Goal: Task Accomplishment & Management: Complete application form

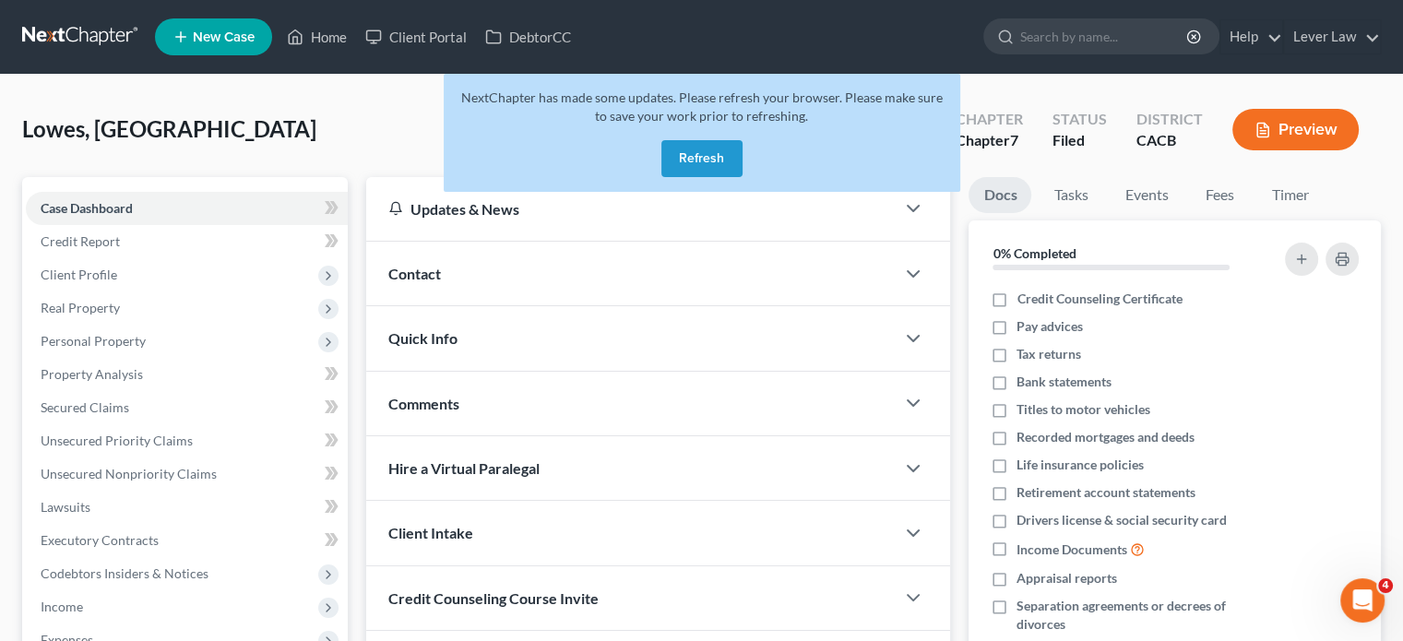
click at [216, 32] on span "New Case" at bounding box center [224, 37] width 62 height 14
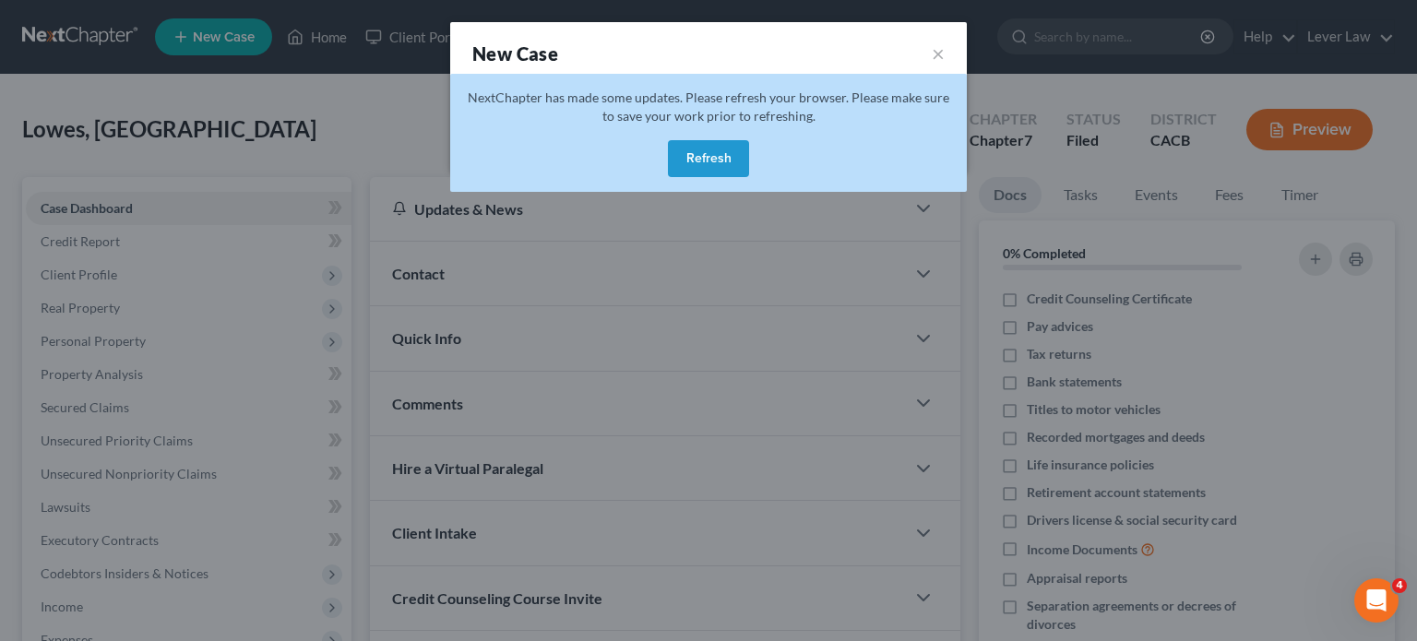
select select "7"
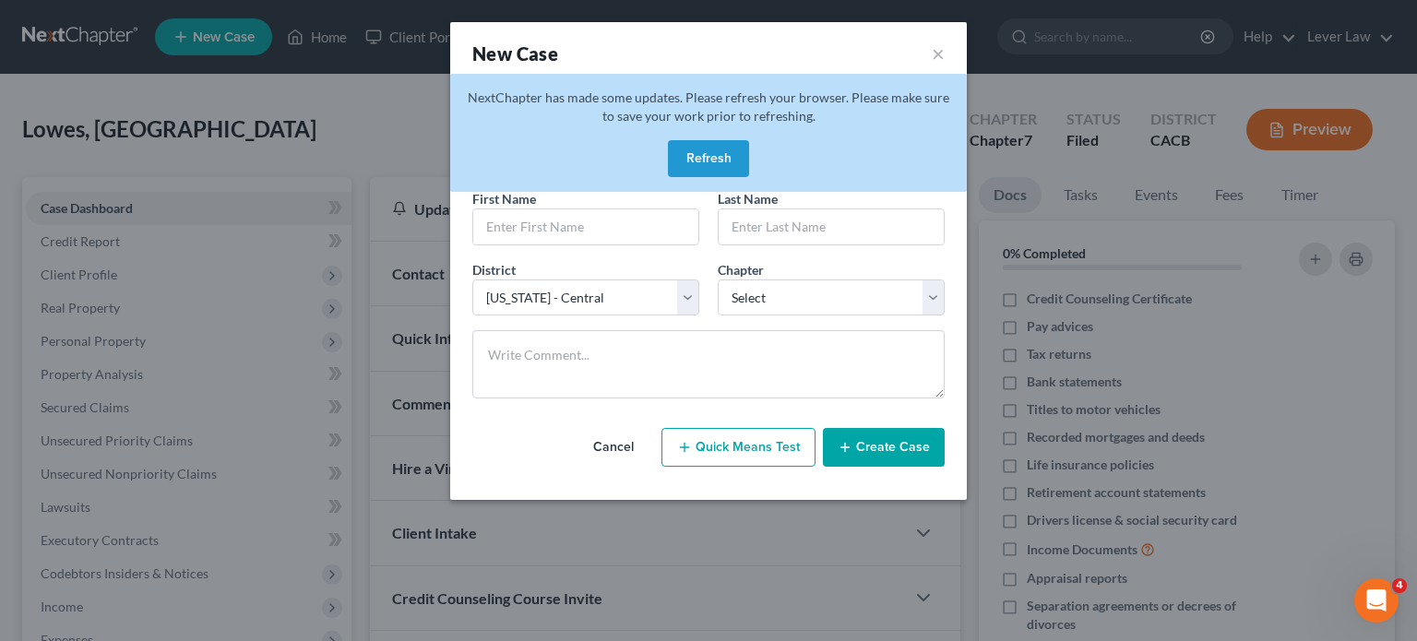
click at [686, 165] on button "Refresh" at bounding box center [708, 158] width 81 height 37
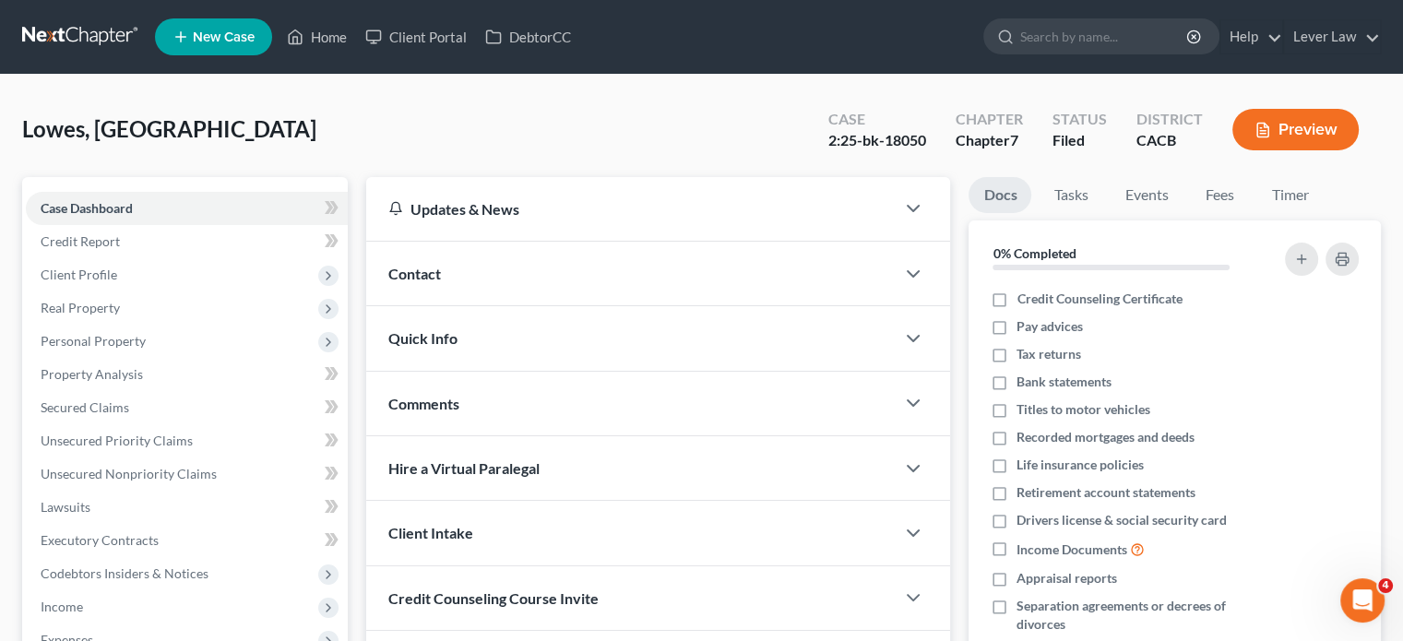
click at [217, 36] on span "New Case" at bounding box center [224, 37] width 62 height 14
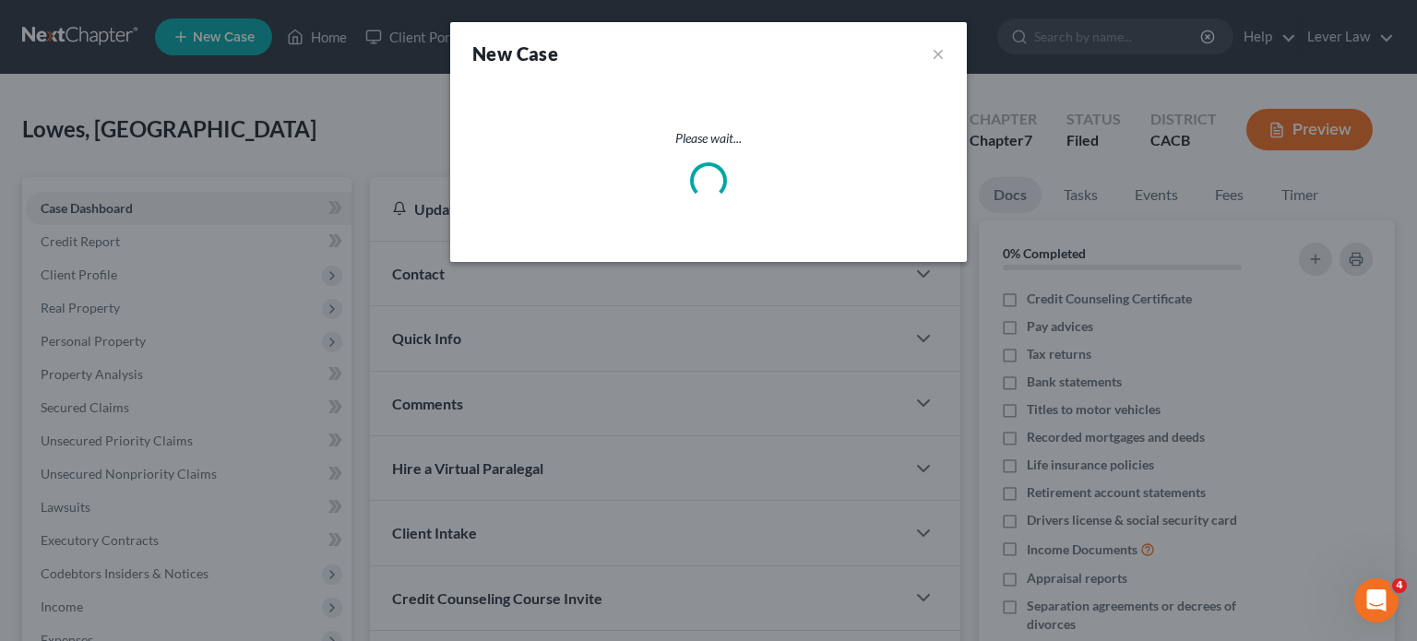
select select "7"
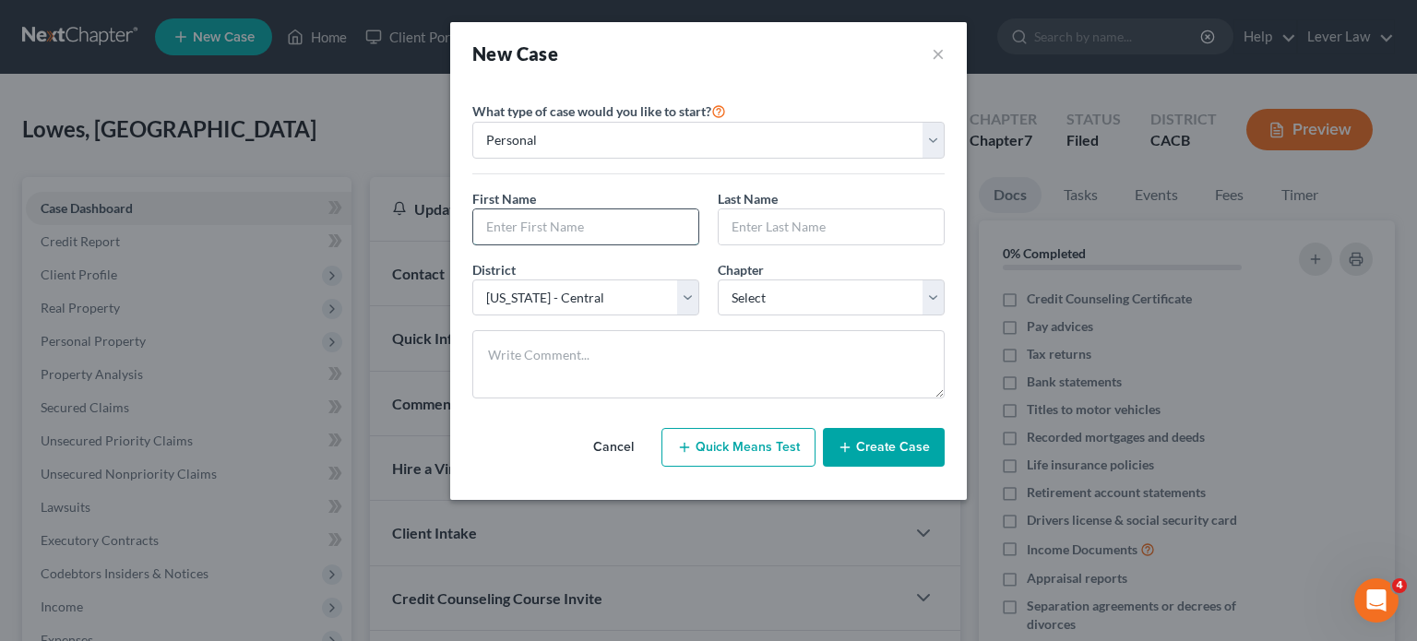
click at [572, 210] on input "text" at bounding box center [585, 226] width 225 height 35
type input "Jessylee"
type input "Young"
click at [822, 295] on select "Select 7 11 12 13" at bounding box center [830, 297] width 227 height 37
select select "0"
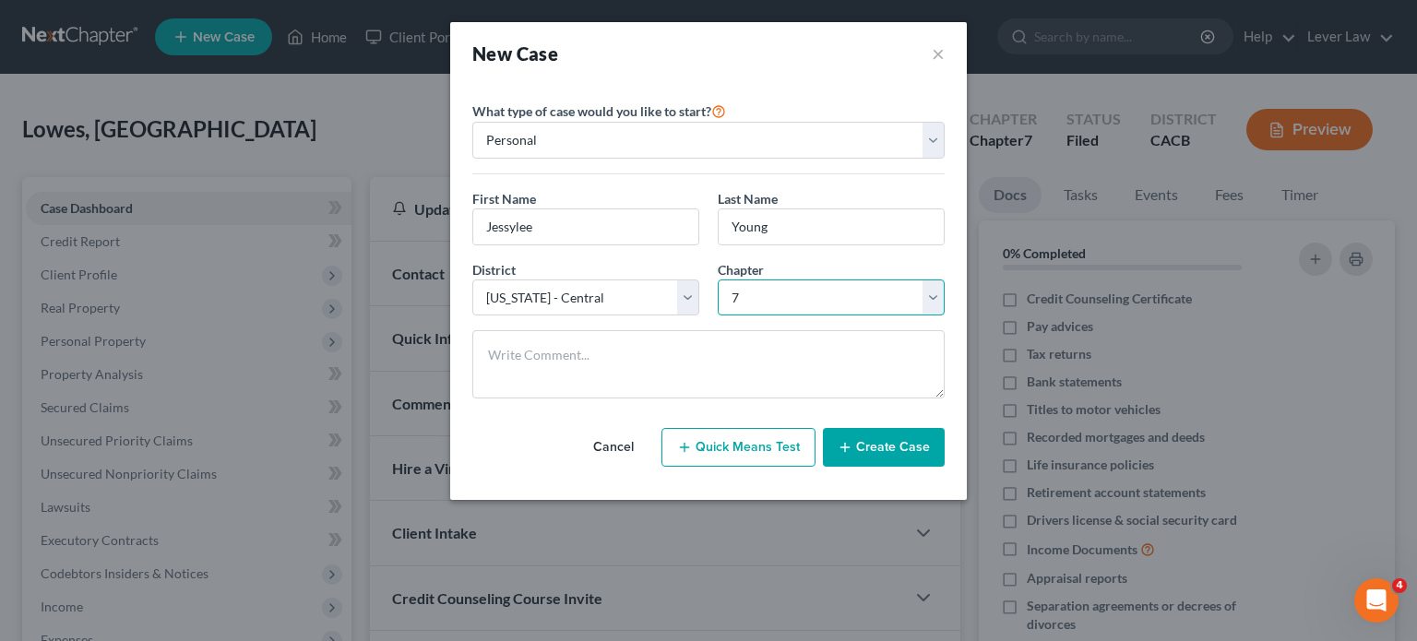
click at [717, 279] on select "Select 7 11 12 13" at bounding box center [830, 297] width 227 height 37
click at [884, 463] on button "Create Case" at bounding box center [884, 447] width 122 height 39
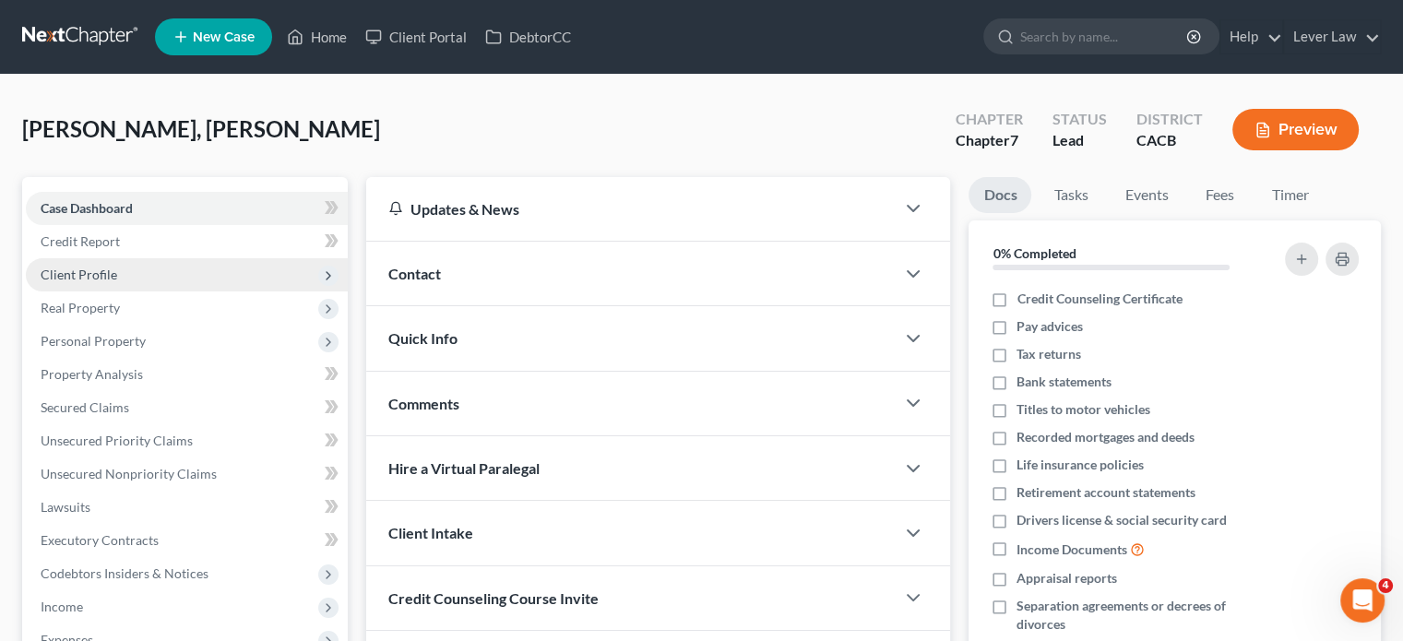
click at [101, 267] on span "Client Profile" at bounding box center [79, 275] width 77 height 16
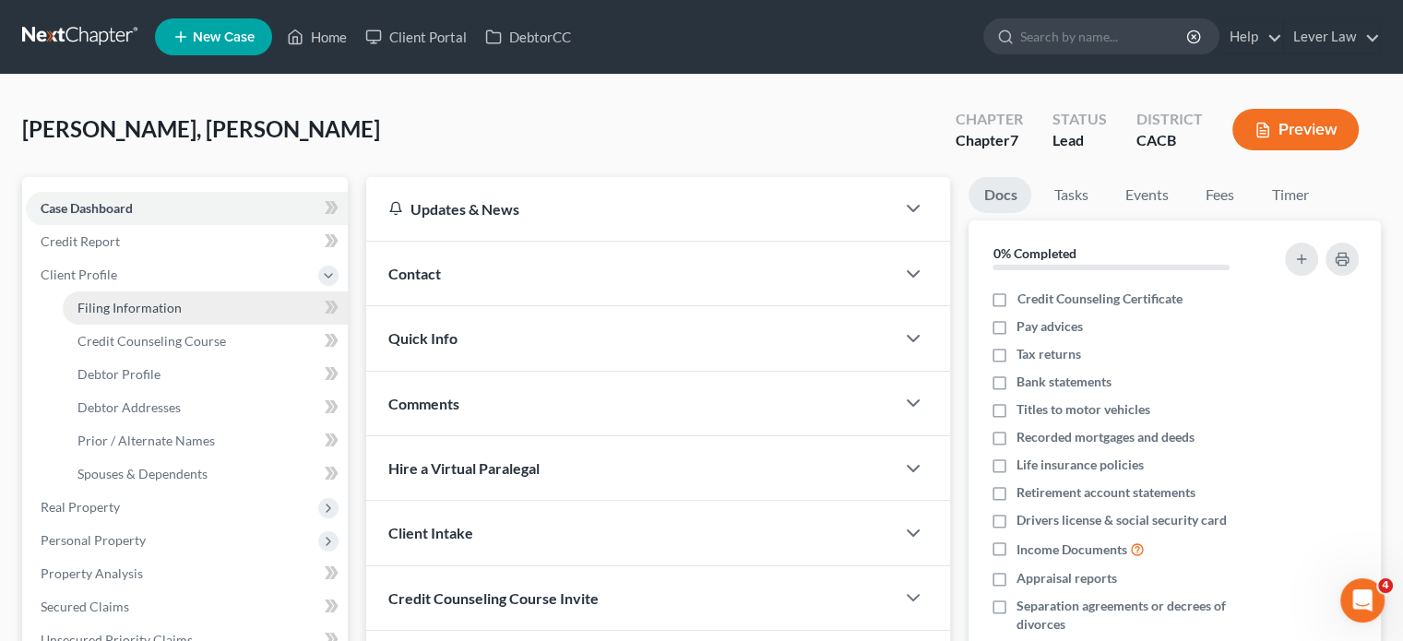
click at [177, 310] on span "Filing Information" at bounding box center [129, 308] width 104 height 16
select select "1"
select select "0"
select select "7"
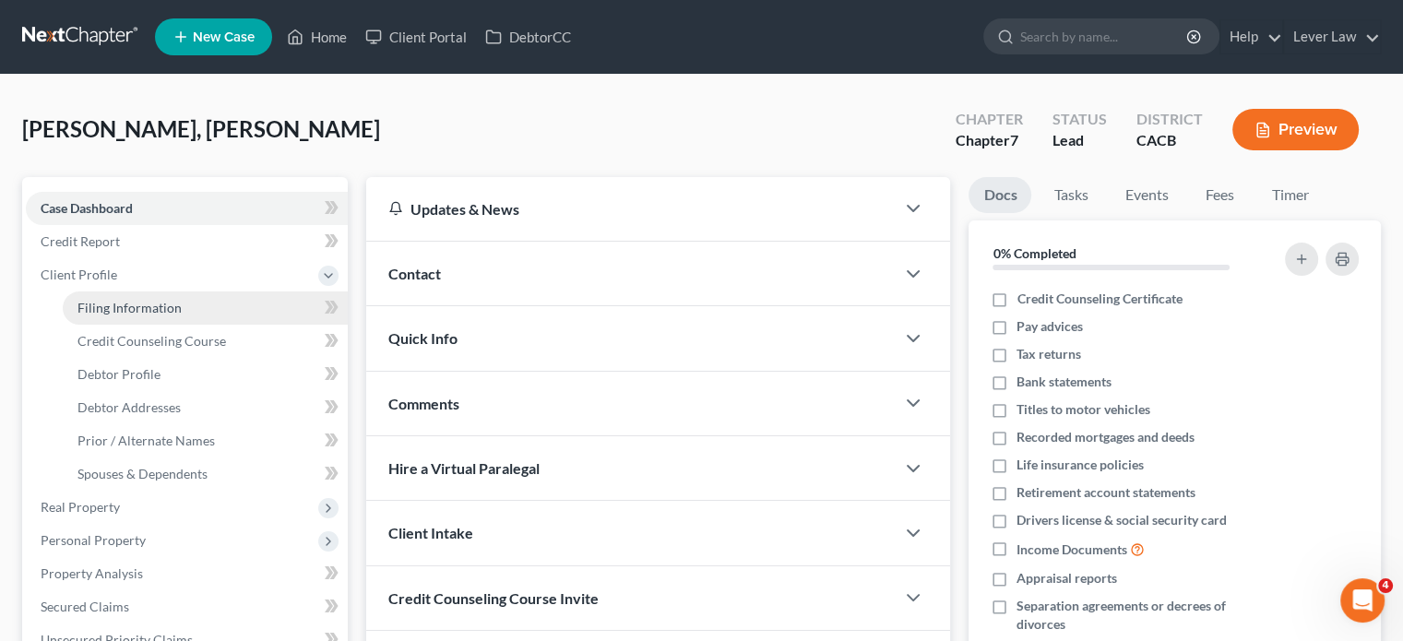
select select "4"
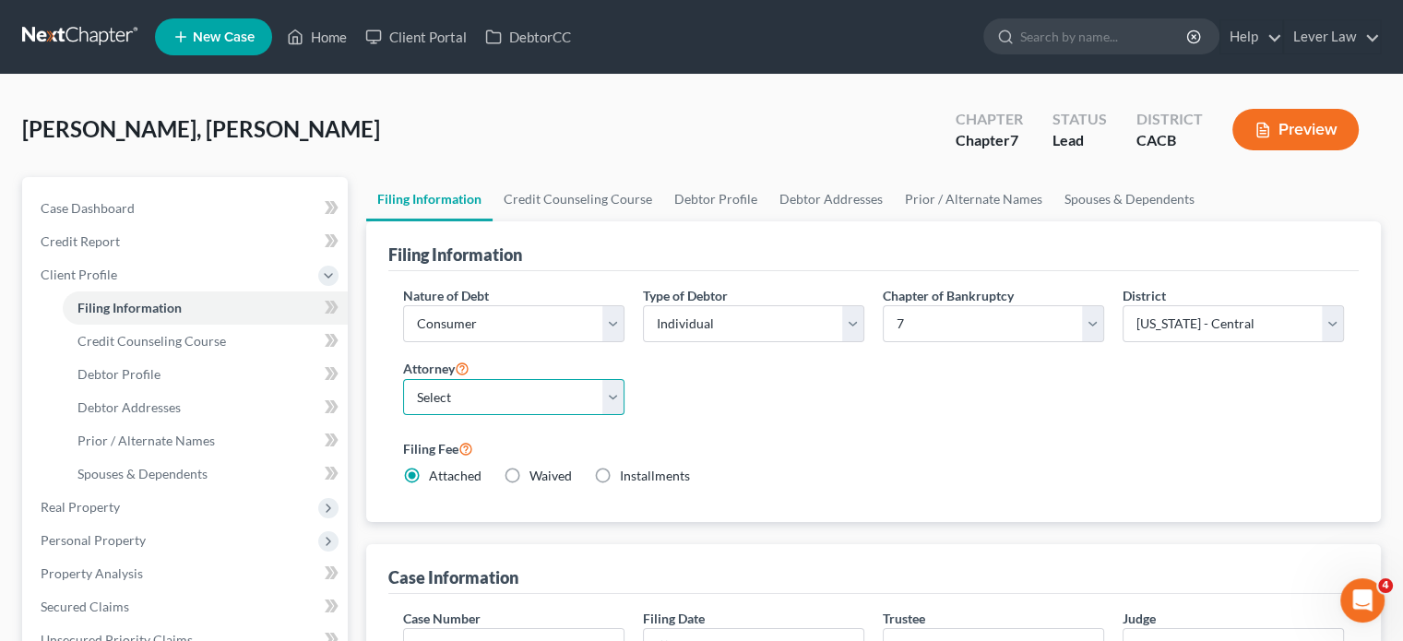
click at [518, 393] on select "Select Jill Kim - CACB" at bounding box center [513, 397] width 221 height 37
select select "0"
click at [403, 379] on select "Select Jill Kim - CACB" at bounding box center [513, 397] width 221 height 37
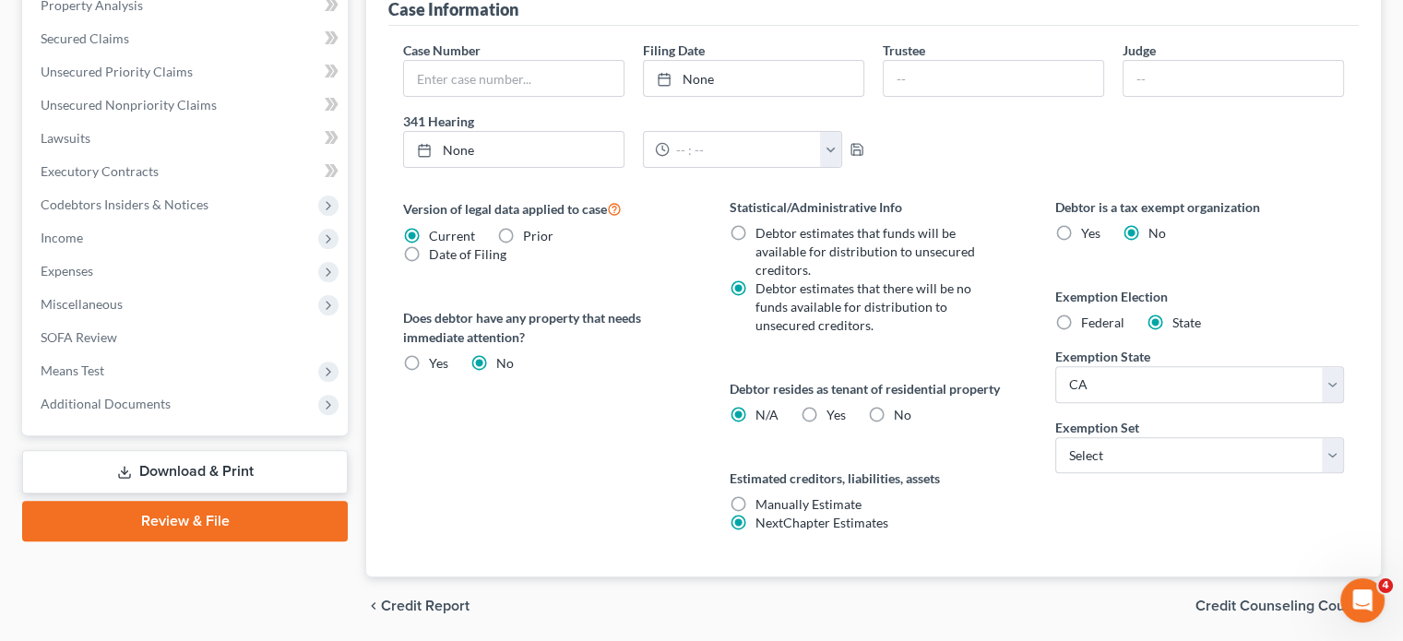
scroll to position [574, 0]
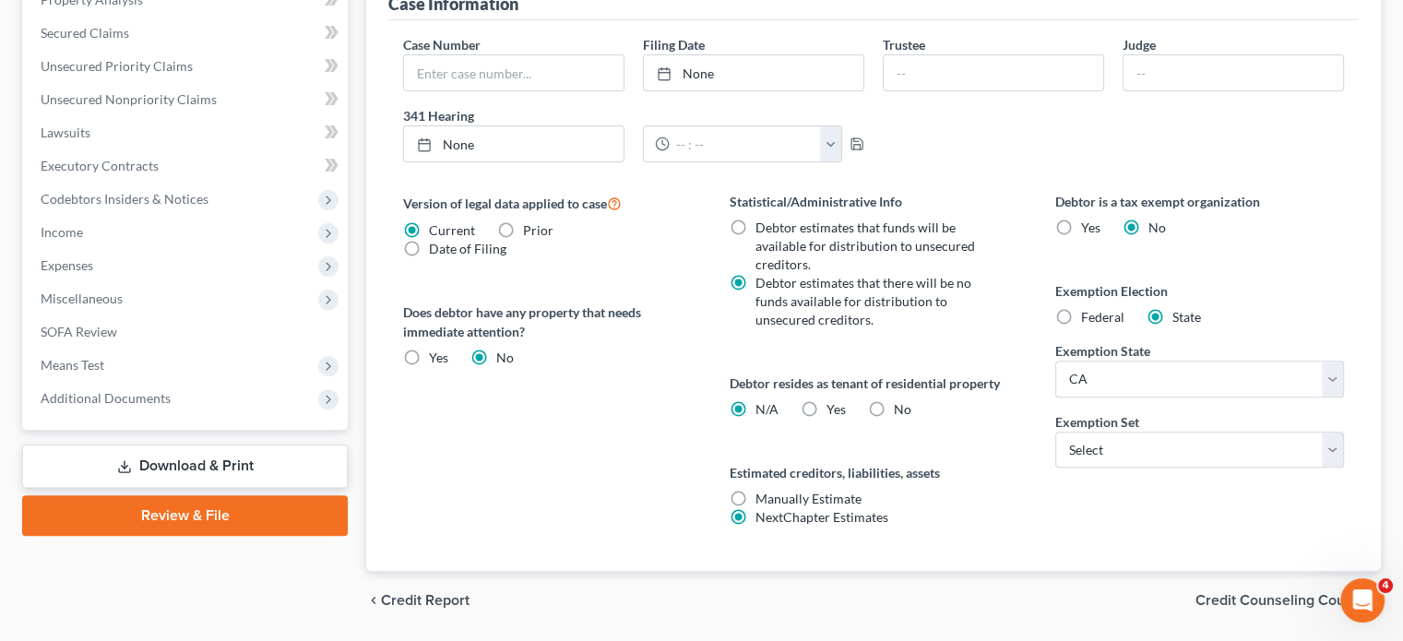
click at [826, 407] on span "Yes" at bounding box center [835, 409] width 19 height 16
click at [834, 407] on input "Yes Yes" at bounding box center [840, 406] width 12 height 12
radio input "true"
radio input "false"
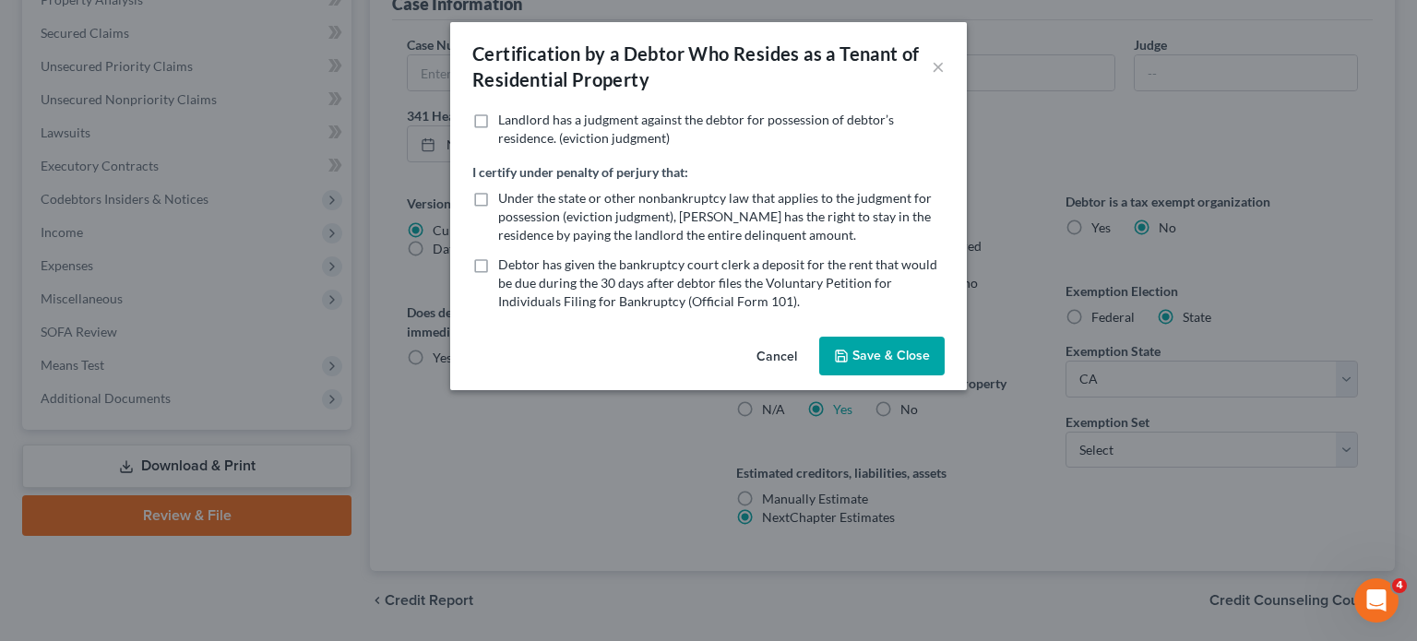
click at [891, 357] on button "Save & Close" at bounding box center [881, 356] width 125 height 39
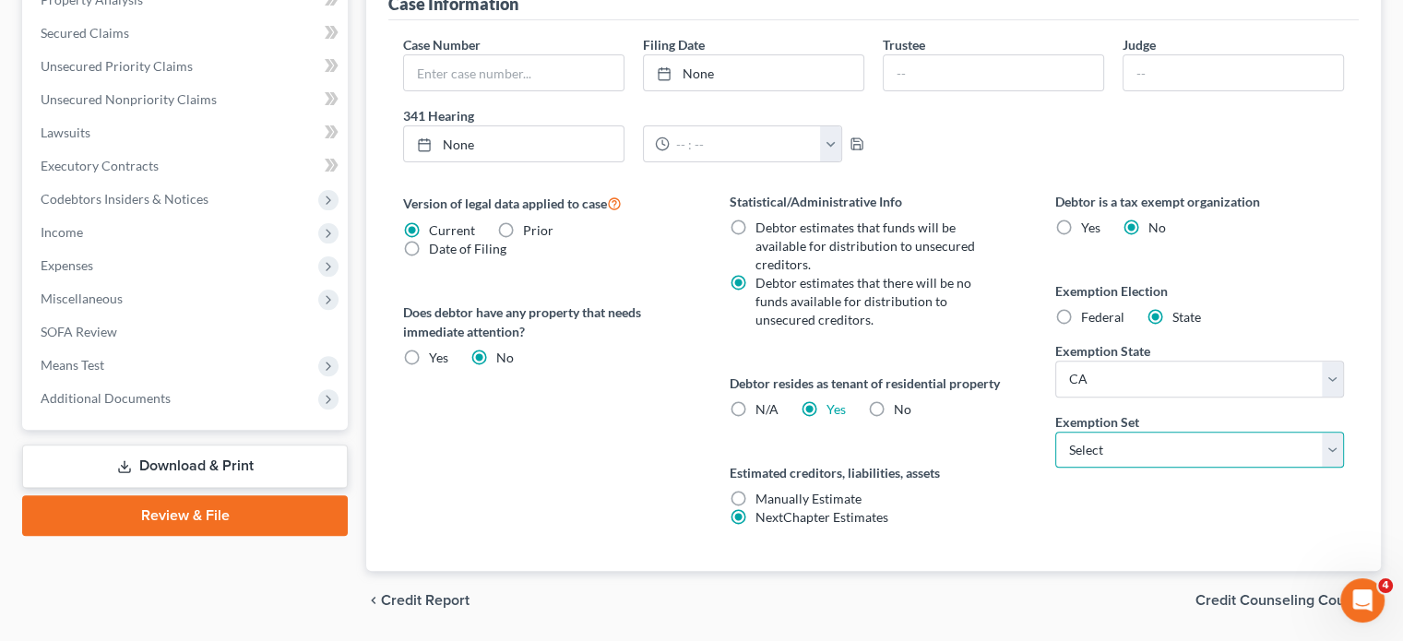
click at [1077, 437] on select "Select 703 704" at bounding box center [1199, 450] width 289 height 37
select select "0"
click at [1055, 432] on select "Select 703 704" at bounding box center [1199, 450] width 289 height 37
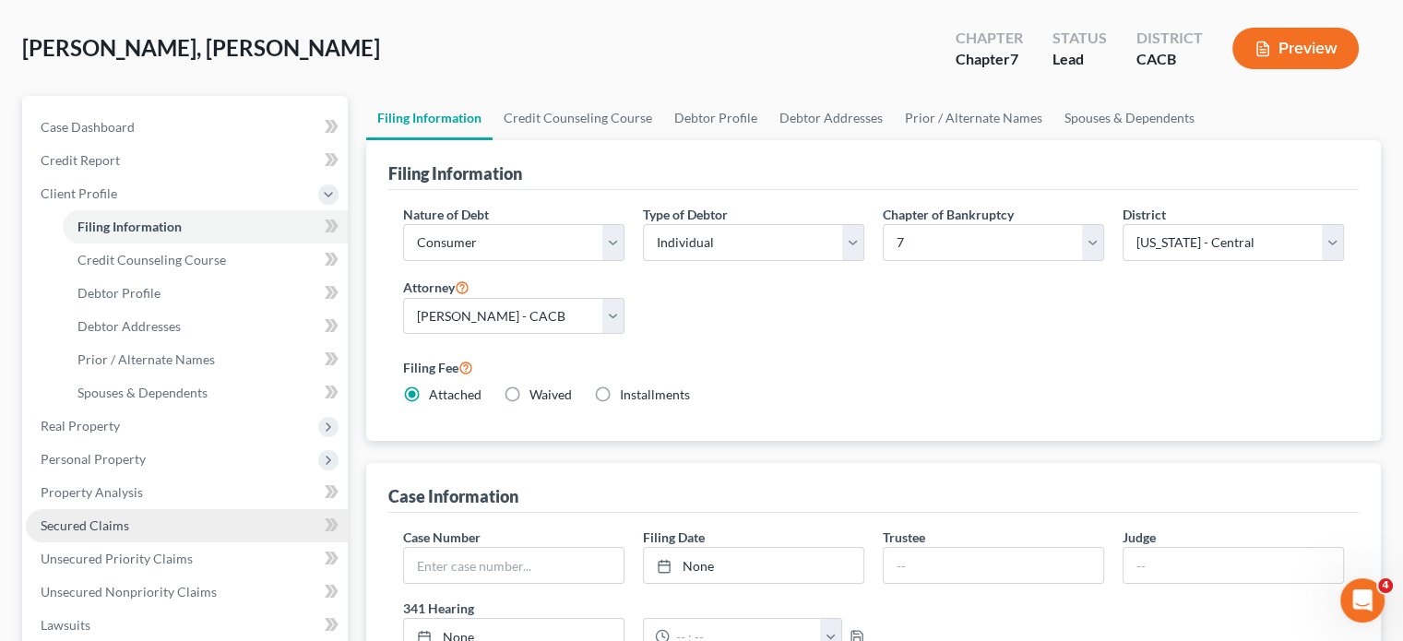
scroll to position [68, 0]
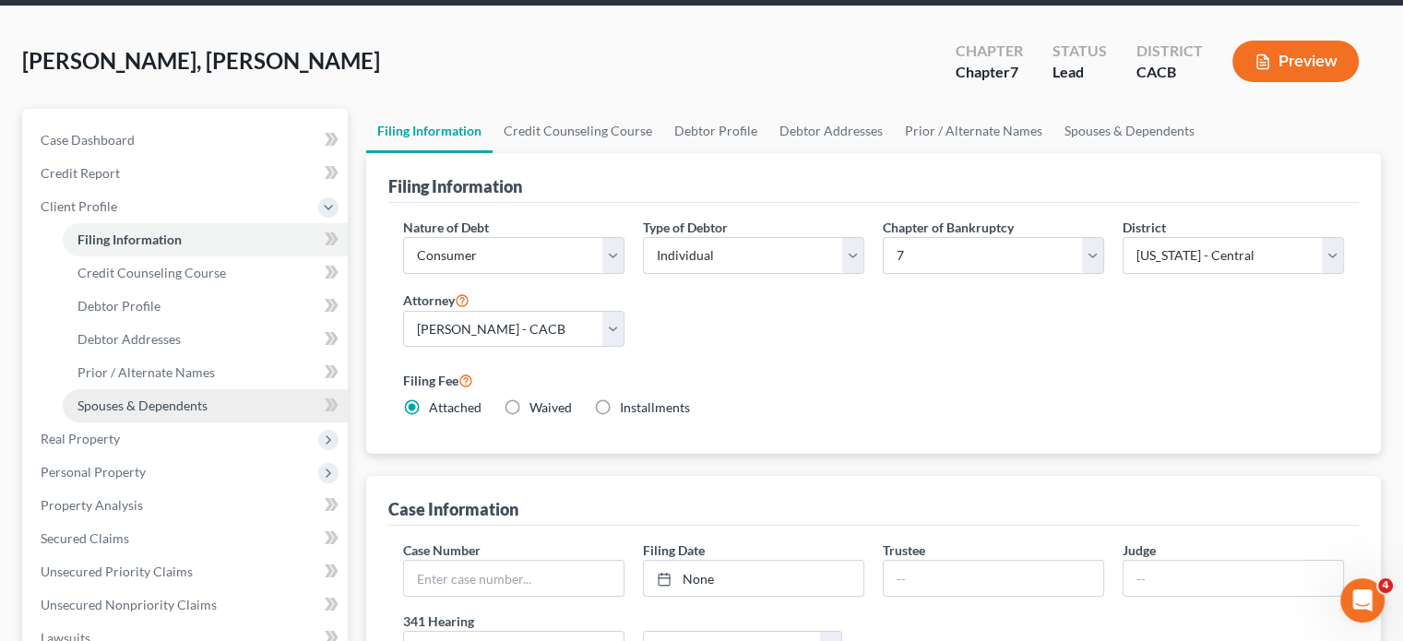
click at [148, 397] on span "Spouses & Dependents" at bounding box center [142, 405] width 130 height 16
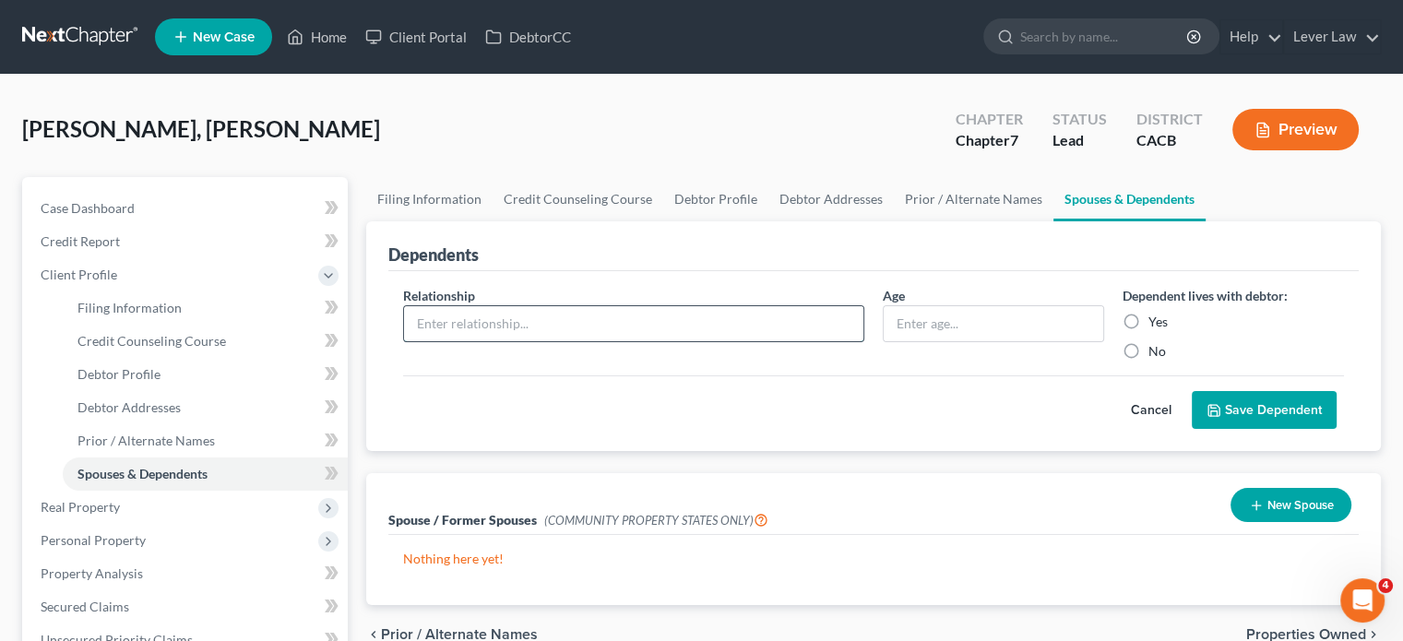
click at [533, 335] on input "text" at bounding box center [633, 323] width 459 height 35
type input "Child"
type input "6"
type input "5"
click at [1148, 316] on label "Yes" at bounding box center [1157, 322] width 19 height 18
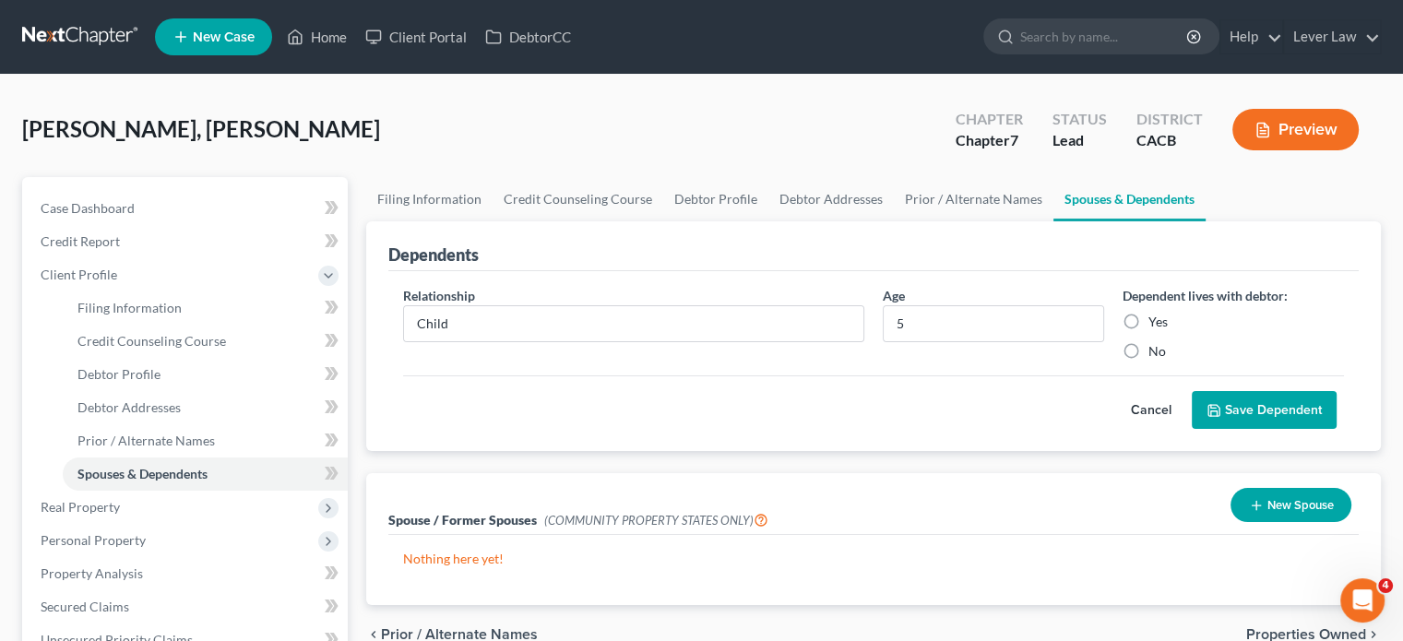
click at [1156, 316] on input "Yes" at bounding box center [1162, 319] width 12 height 12
radio input "true"
click at [1228, 403] on button "Save Dependent" at bounding box center [1264, 410] width 145 height 39
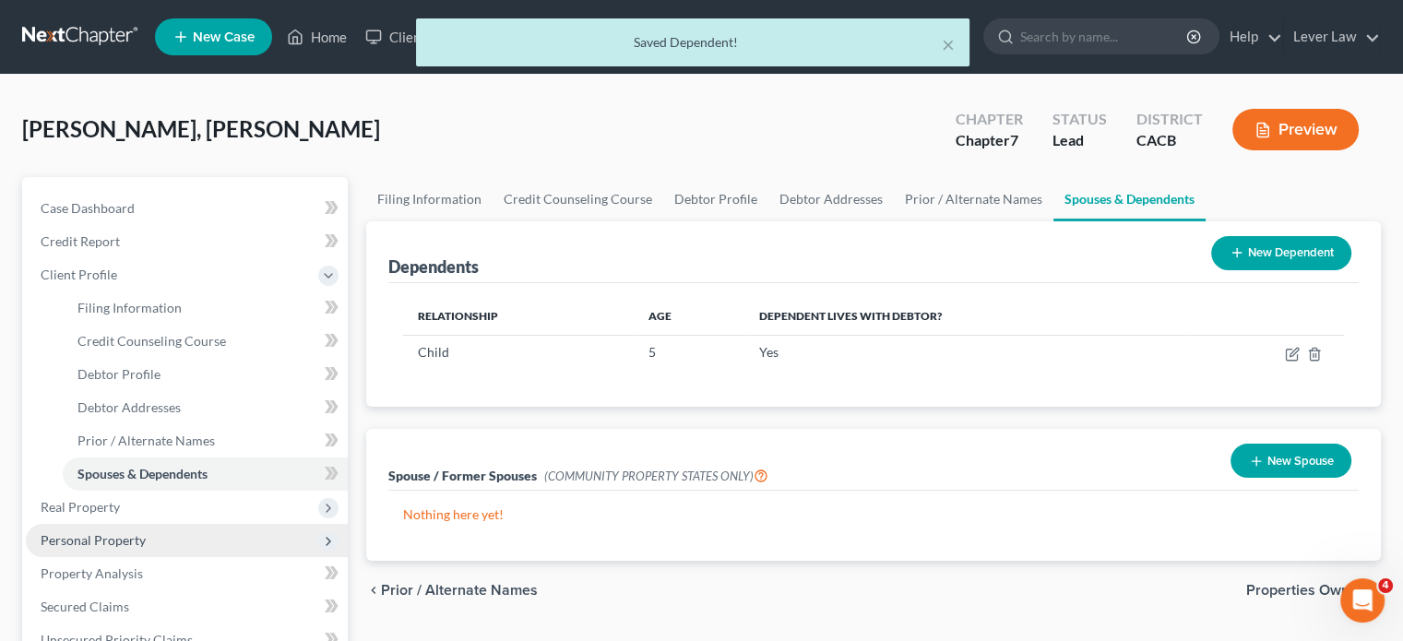
scroll to position [153, 0]
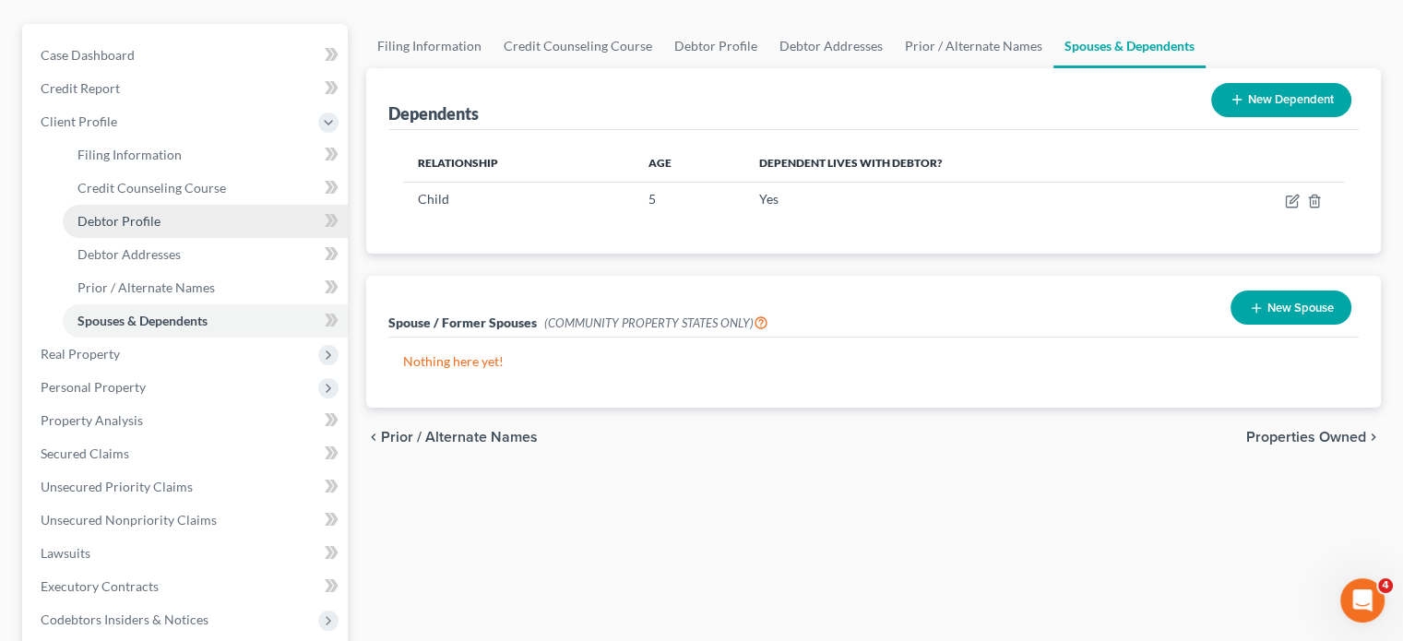
click at [151, 220] on span "Debtor Profile" at bounding box center [118, 221] width 83 height 16
select select "0"
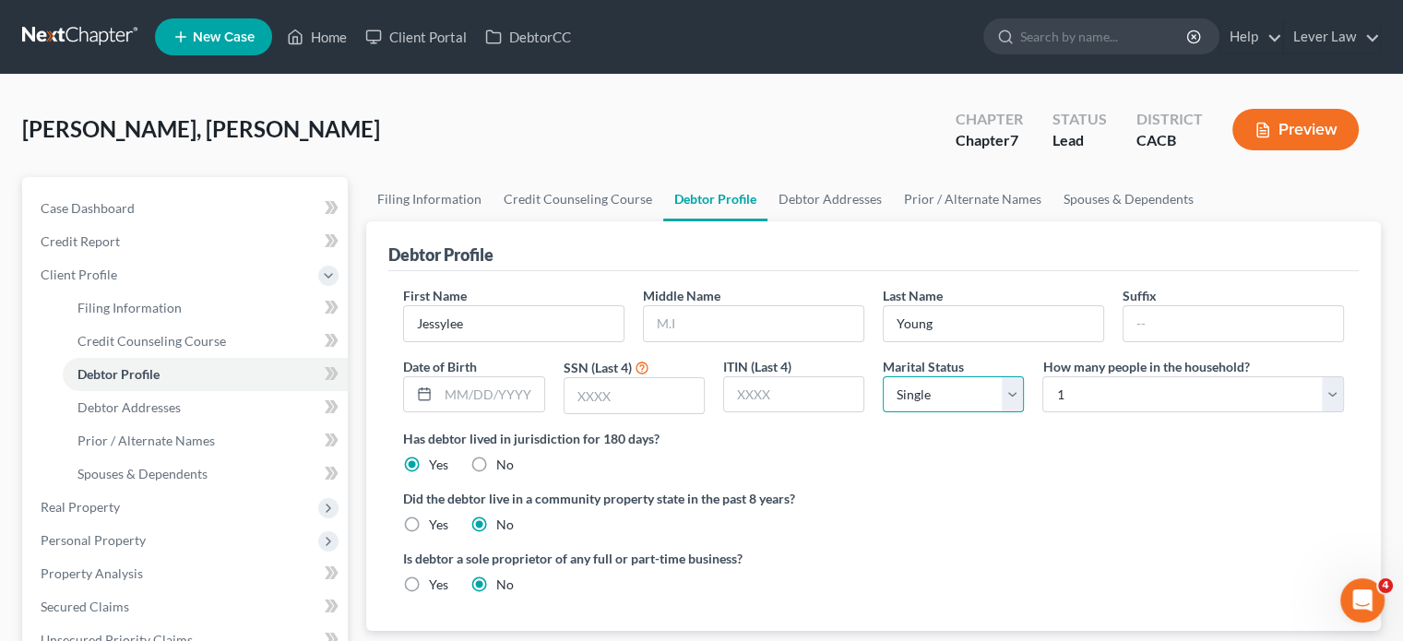
click at [925, 394] on select "Select Single Married Separated Divorced Widowed" at bounding box center [953, 394] width 141 height 37
select select "1"
click at [883, 376] on select "Select Single Married Separated Divorced Widowed" at bounding box center [953, 394] width 141 height 37
click at [1095, 400] on select "Select 1 2 3 4 5 6 7 8 9 10 11 12 13 14 15 16 17 18 19 20" at bounding box center [1193, 394] width 302 height 37
select select "2"
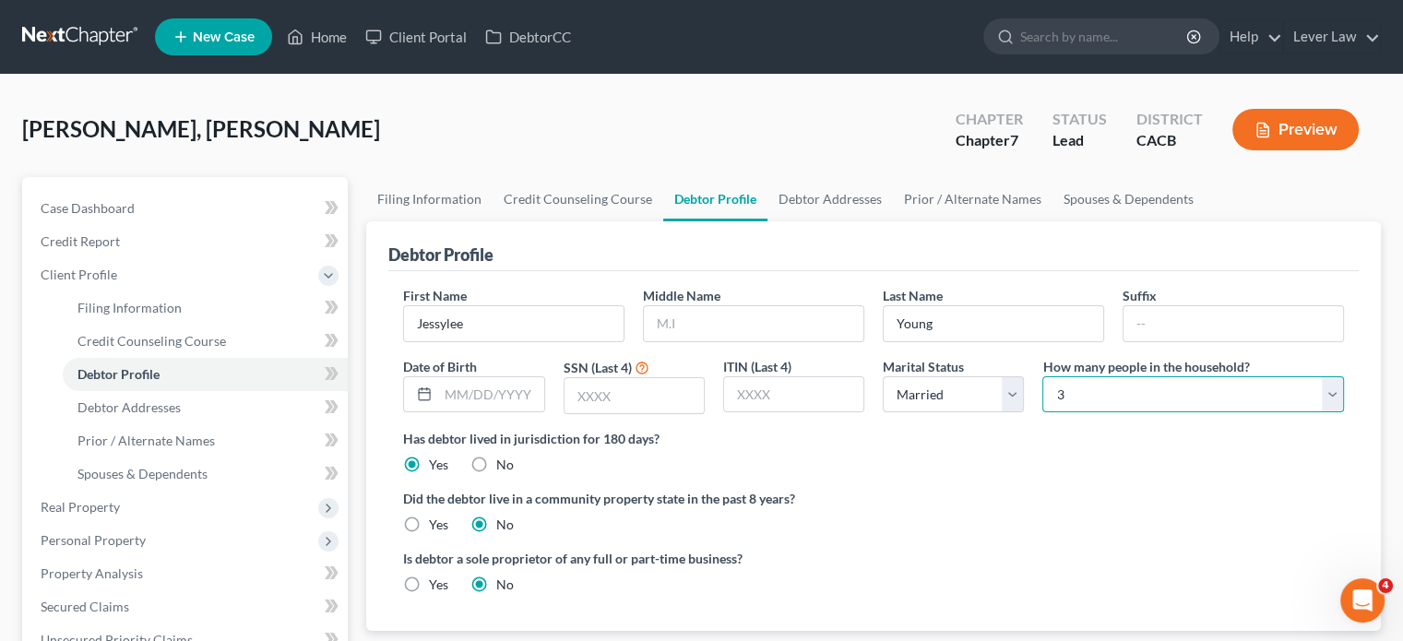
click at [1042, 376] on select "Select 1 2 3 4 5 6 7 8 9 10 11 12 13 14 15 16 17 18 19 20" at bounding box center [1193, 394] width 302 height 37
click at [83, 41] on link at bounding box center [81, 36] width 118 height 33
